Goal: Transaction & Acquisition: Subscribe to service/newsletter

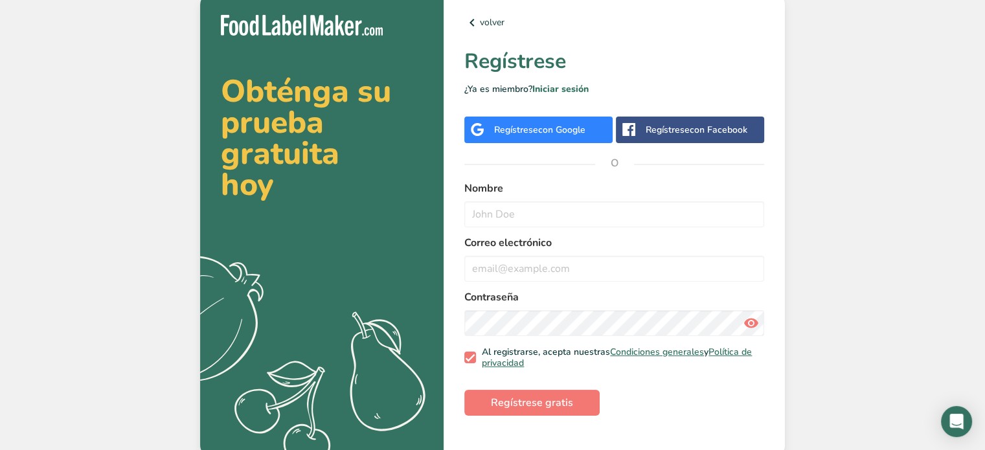
click at [578, 130] on span "con Google" at bounding box center [561, 130] width 47 height 12
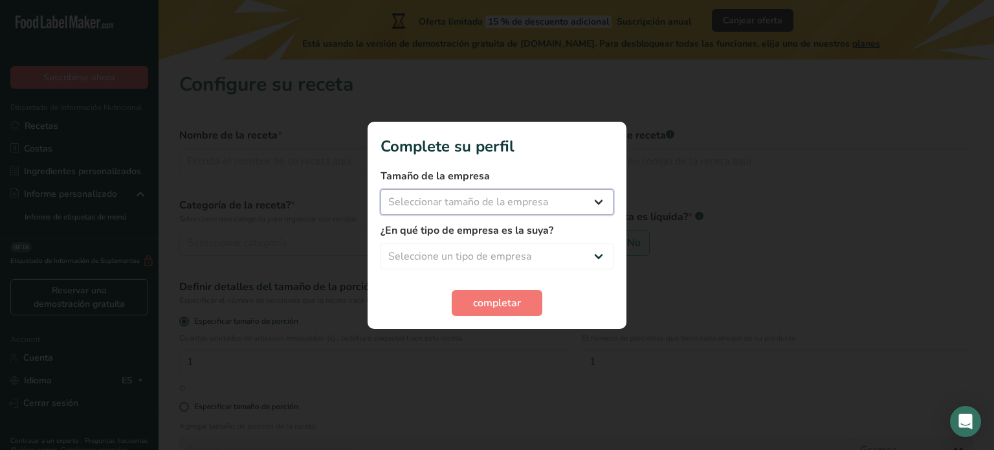
click at [560, 202] on select "Seleccionar tamaño de la empresa Menos de 10 empleados De 10 a 50 empleados De …" at bounding box center [497, 202] width 233 height 26
click at [544, 149] on h1 "Complete su perfil" at bounding box center [497, 146] width 233 height 23
click at [561, 260] on select "Seleccione un tipo de empresa Fabricante de alimentos envasados Restaurante y c…" at bounding box center [497, 256] width 233 height 26
select select "8"
click at [381, 243] on select "Seleccione un tipo de empresa Fabricante de alimentos envasados Restaurante y c…" at bounding box center [497, 256] width 233 height 26
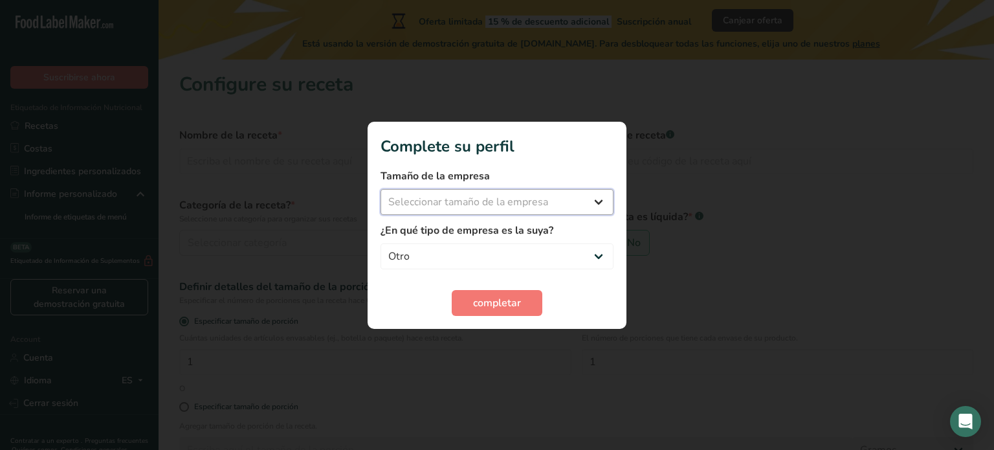
click at [522, 208] on select "Seleccionar tamaño de la empresa Menos de 10 empleados De 10 a 50 empleados De …" at bounding box center [497, 202] width 233 height 26
select select "1"
click at [381, 189] on select "Seleccionar tamaño de la empresa Menos de 10 empleados De 10 a 50 empleados De …" at bounding box center [497, 202] width 233 height 26
click at [482, 305] on span "completar" at bounding box center [497, 303] width 48 height 16
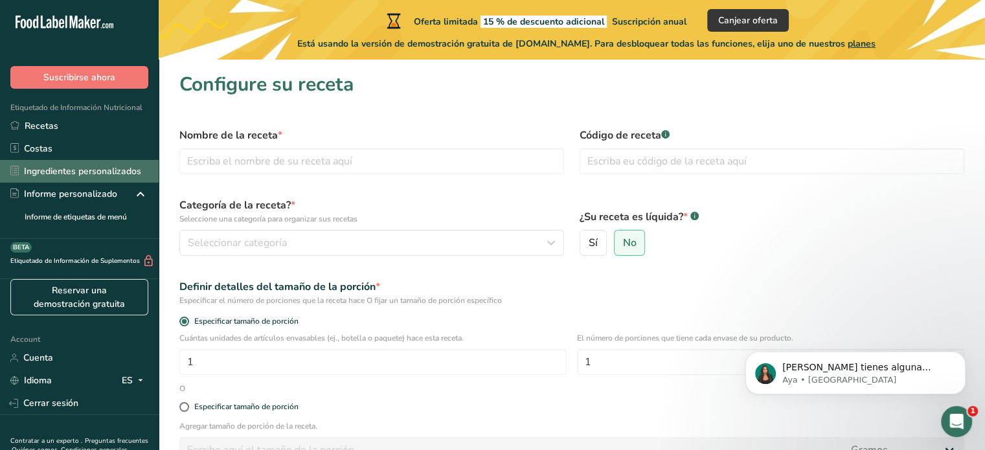
click at [70, 173] on link "Ingredientes personalizados" at bounding box center [79, 171] width 159 height 23
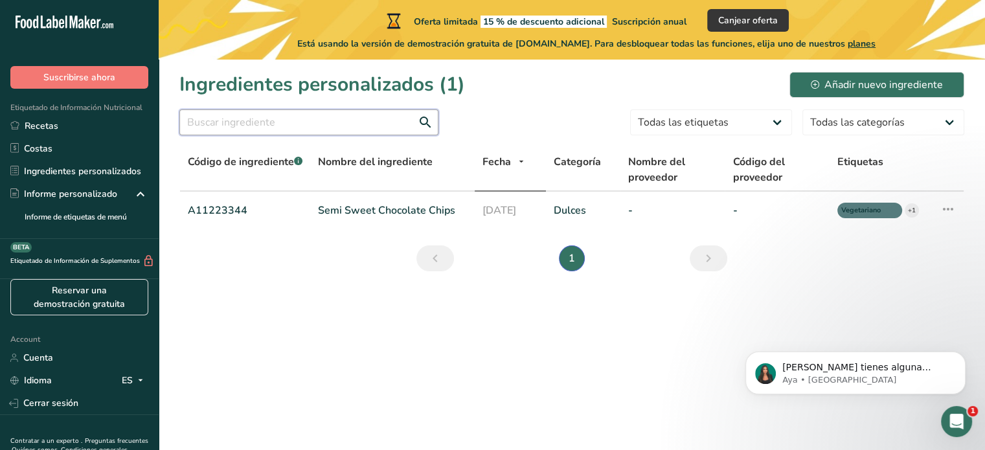
click at [313, 118] on input "text" at bounding box center [308, 122] width 259 height 26
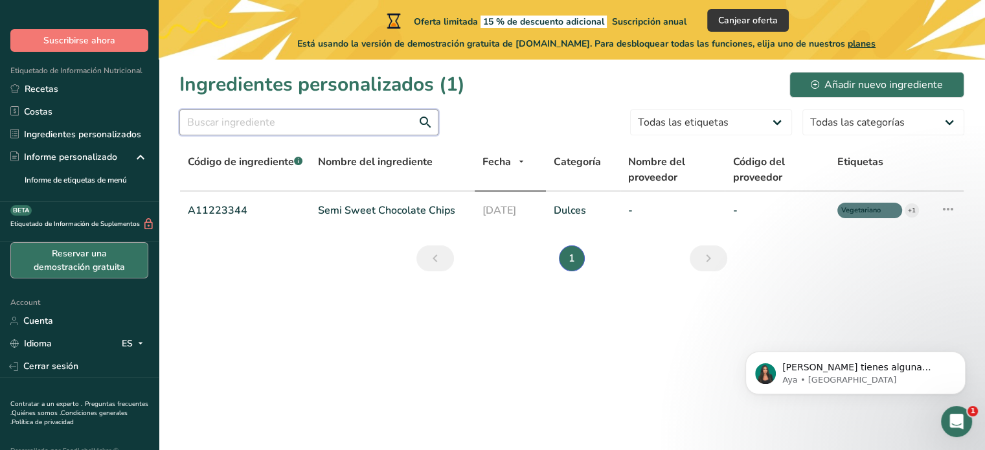
scroll to position [57, 0]
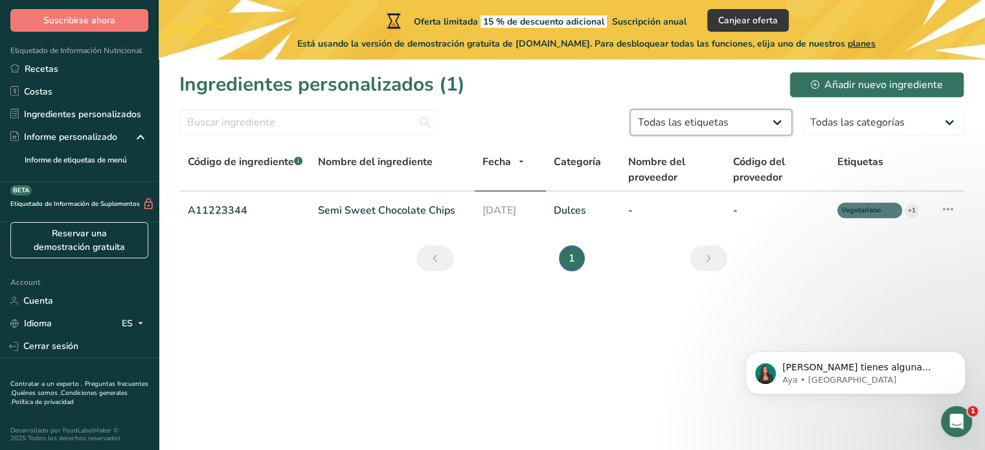
click at [735, 116] on select "Todas las etiquetas Fuente de antioxidantes Efecto prebiótico Fuente de omega 3…" at bounding box center [711, 122] width 162 height 26
click at [473, 364] on main "Oferta limitada 15 % de descuento adicional Suscripción anual Canjear oferta Es…" at bounding box center [492, 225] width 985 height 450
click at [243, 165] on span "Código de ingrediente .a-a{fill:#347362;}.b-a{fill:#fff;}" at bounding box center [245, 162] width 115 height 14
click at [164, 45] on div "Oferta limitada 15 % de descuento adicional Suscripción anual Canjear oferta Es…" at bounding box center [586, 30] width 855 height 60
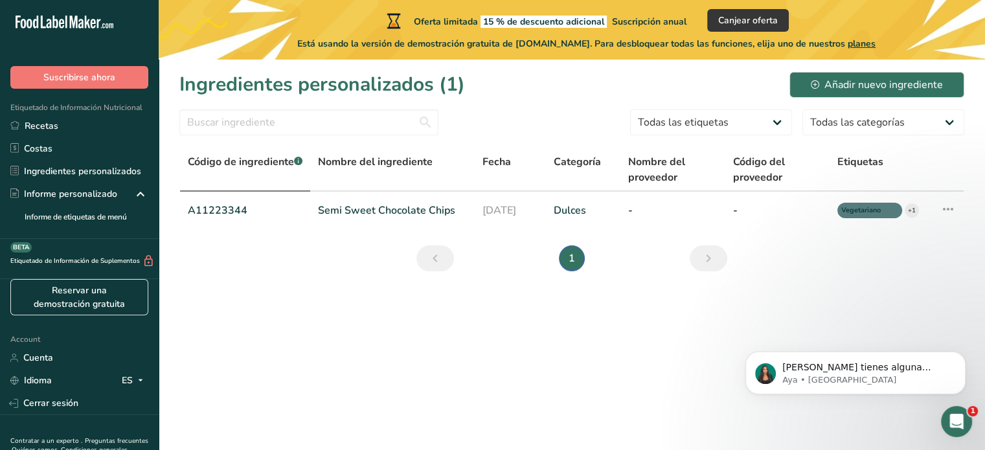
click at [49, 21] on icon ".a-20{fill:#fff;}" at bounding box center [79, 26] width 126 height 20
click at [72, 127] on link "Recetas" at bounding box center [79, 126] width 159 height 23
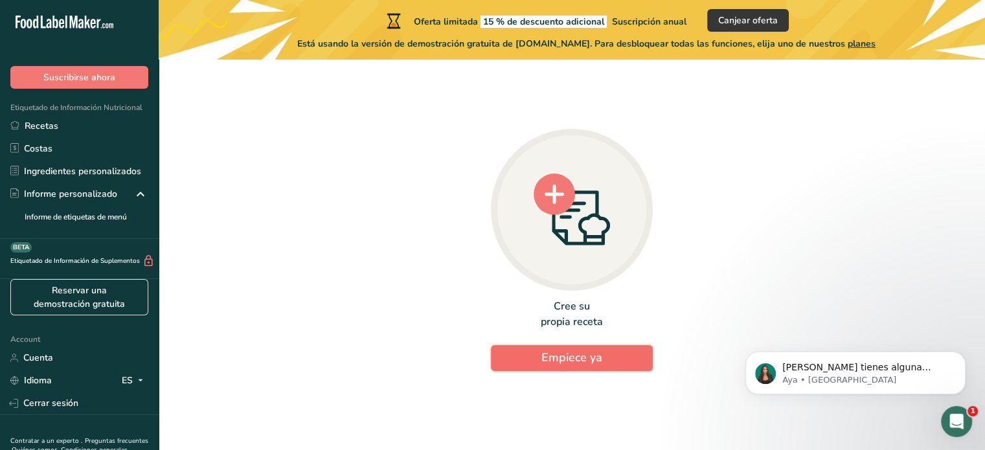
click at [544, 355] on span "Empiece ya" at bounding box center [571, 358] width 61 height 16
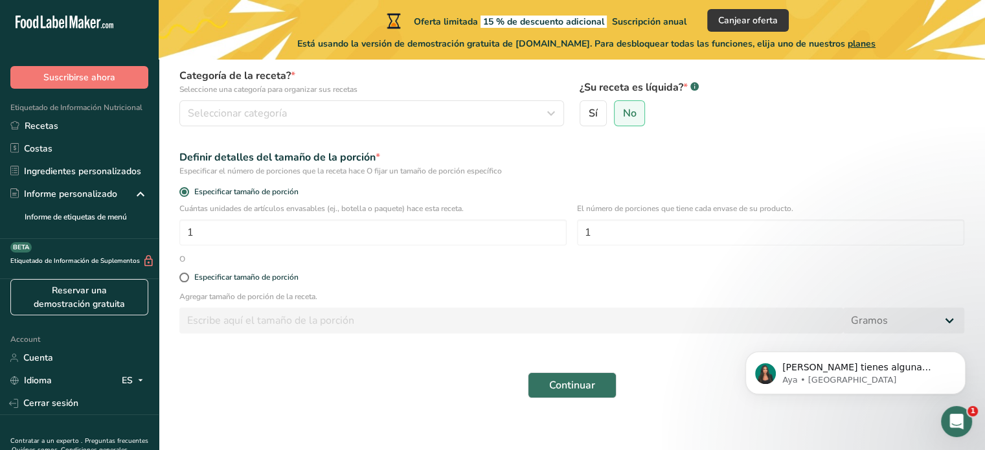
scroll to position [140, 0]
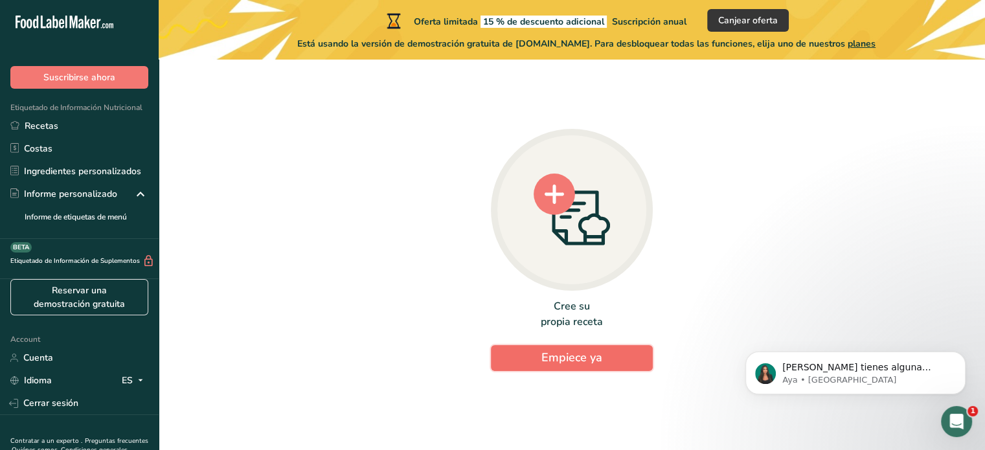
click at [604, 357] on button "Empiece ya" at bounding box center [572, 358] width 162 height 26
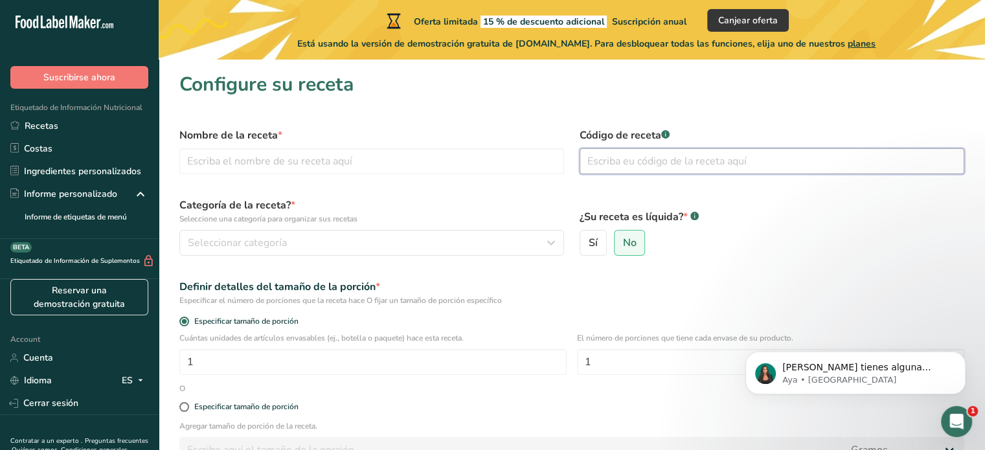
click at [660, 151] on input "text" at bounding box center [771, 161] width 384 height 26
click at [601, 245] on label "Sí" at bounding box center [592, 243] width 27 height 26
click at [588, 245] on input "Sí" at bounding box center [584, 243] width 8 height 8
radio input "true"
radio input "false"
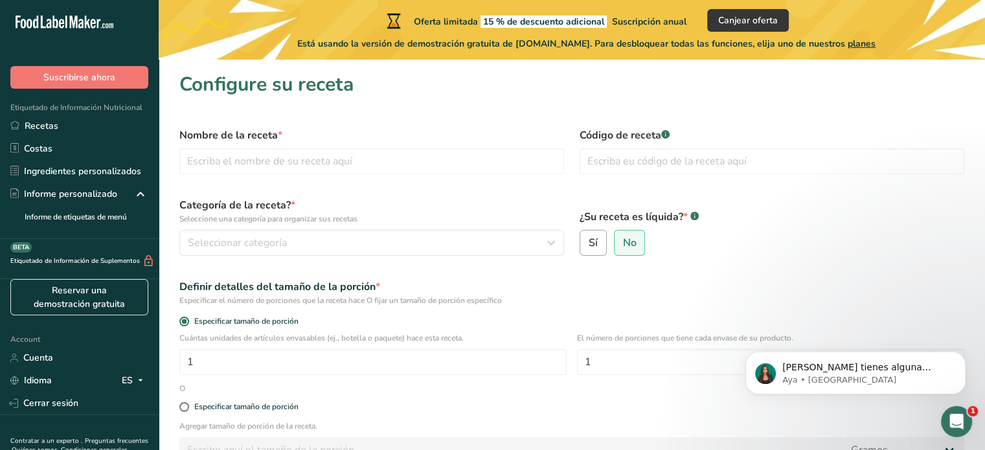
select select "22"
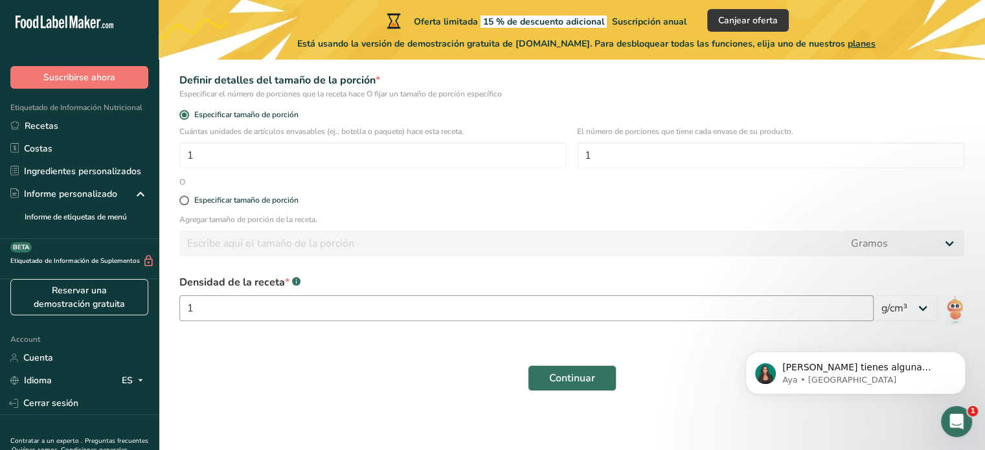
scroll to position [210, 0]
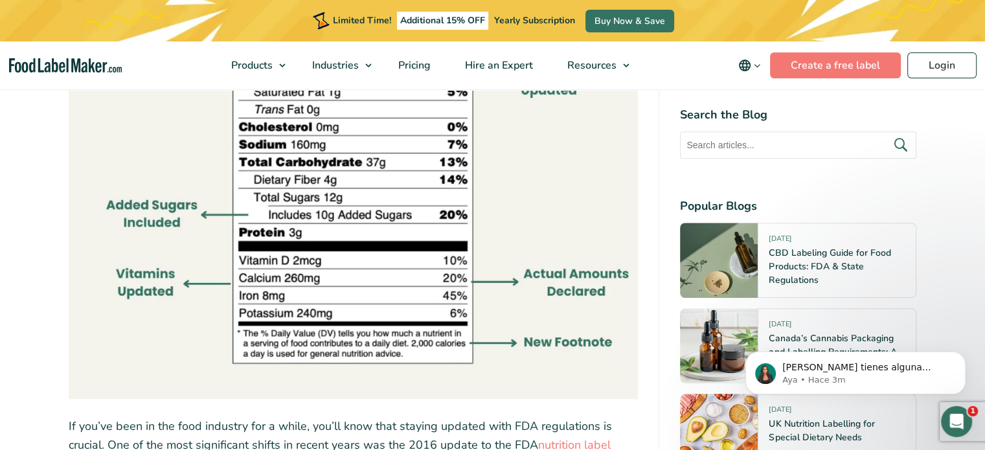
scroll to position [1295, 0]
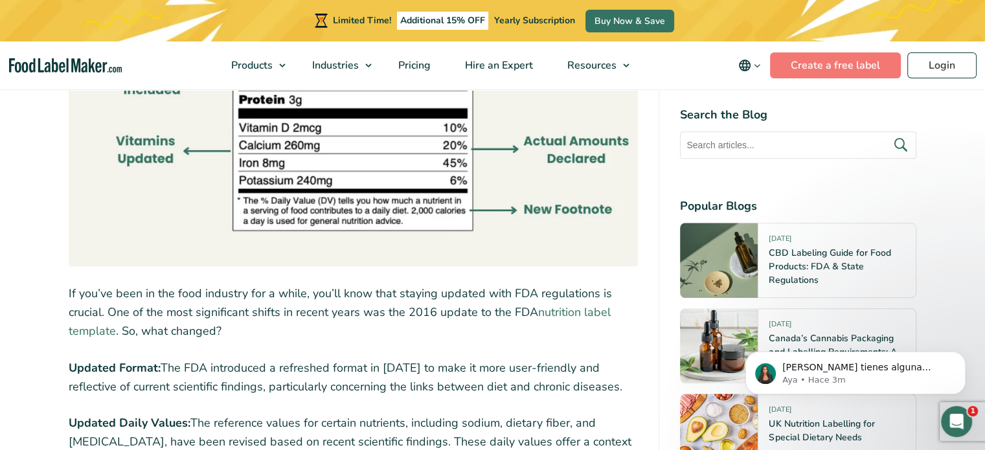
click at [585, 314] on link "nutrition label template" at bounding box center [340, 321] width 542 height 34
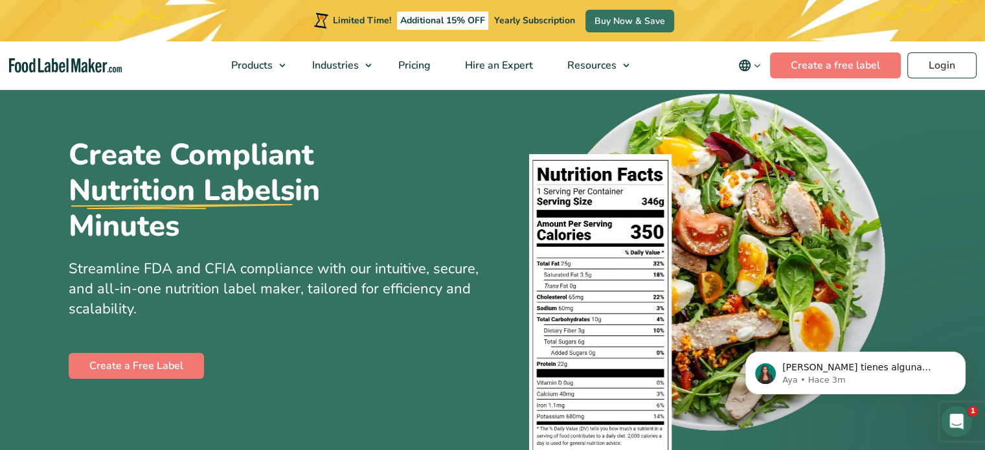
scroll to position [65, 0]
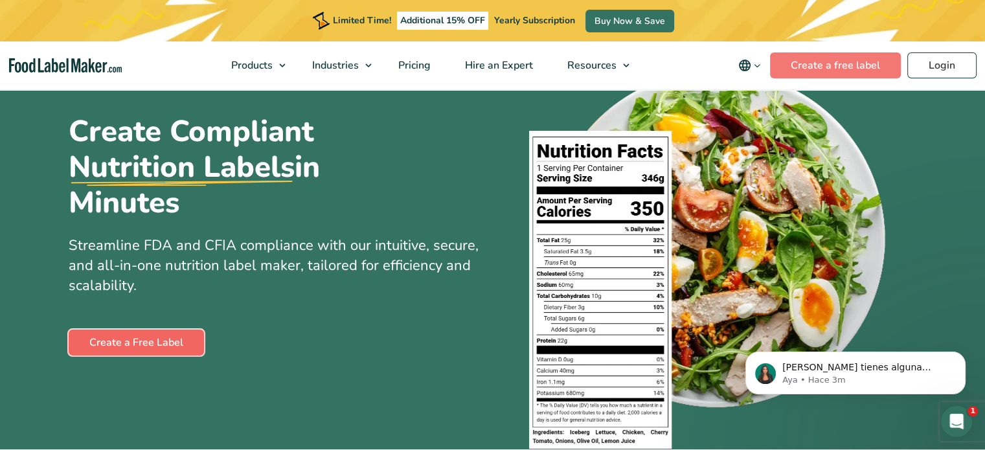
click at [85, 344] on link "Create a Free Label" at bounding box center [136, 342] width 135 height 26
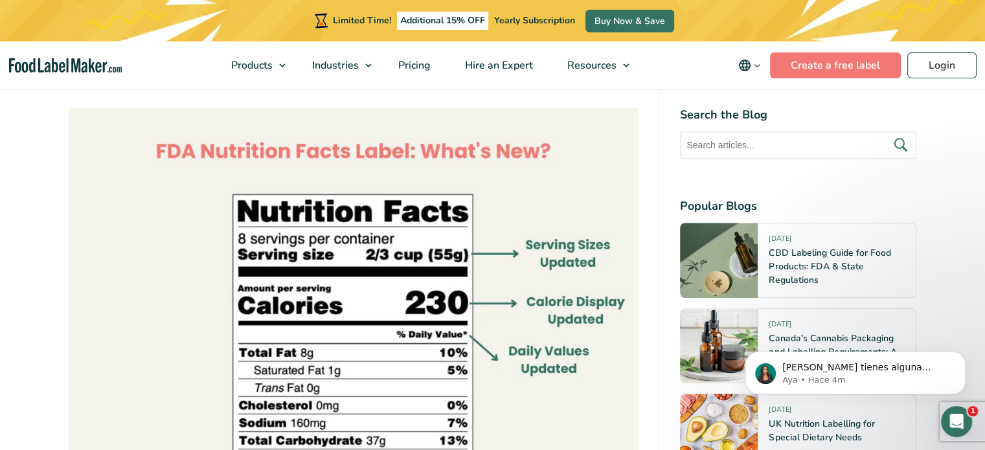
scroll to position [906, 0]
